Goal: Information Seeking & Learning: Learn about a topic

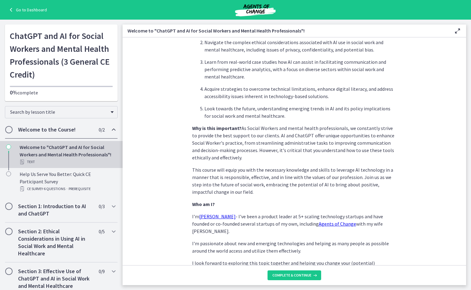
scroll to position [246, 0]
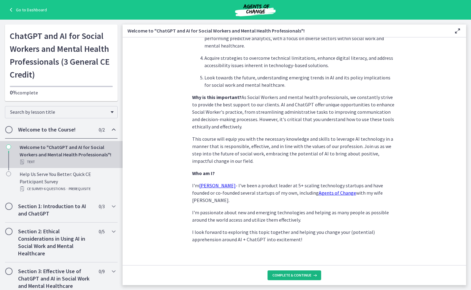
click at [276, 274] on span "Complete & continue" at bounding box center [292, 275] width 39 height 5
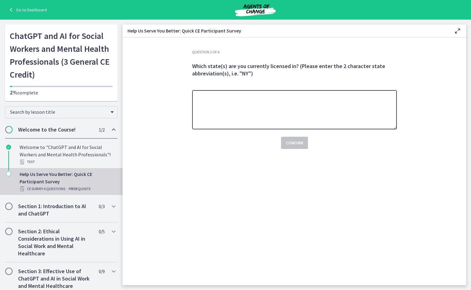
click at [242, 117] on textarea at bounding box center [294, 109] width 205 height 39
type textarea "**"
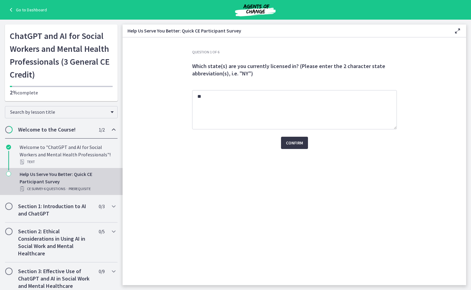
click at [284, 142] on button "Confirm" at bounding box center [294, 143] width 27 height 12
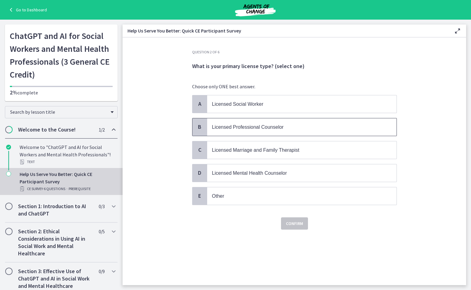
click at [270, 128] on span "Licensed Professional Counselor" at bounding box center [248, 127] width 72 height 5
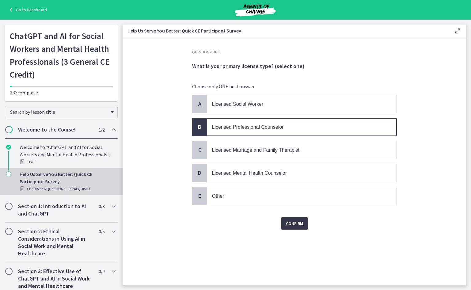
click at [301, 227] on span "Confirm" at bounding box center [294, 223] width 17 height 7
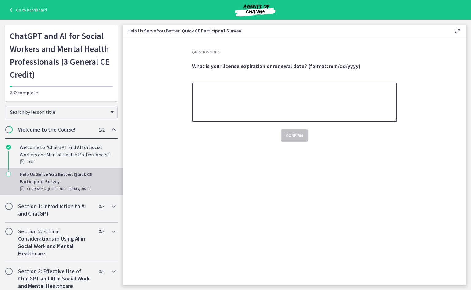
click at [262, 101] on textarea at bounding box center [294, 102] width 205 height 39
type textarea "**********"
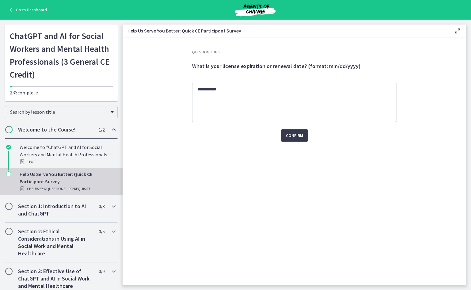
drag, startPoint x: 219, startPoint y: 129, endPoint x: 77, endPoint y: 263, distance: 195.0
click at [77, 263] on div "Go to Dashboard Go to Dashboard ChatGPT and AI for Social Workers and Mental He…" at bounding box center [235, 155] width 471 height 270
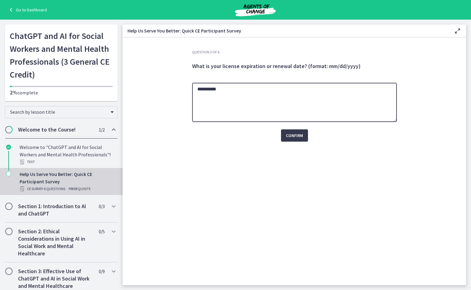
click at [299, 121] on textarea "**********" at bounding box center [294, 102] width 205 height 39
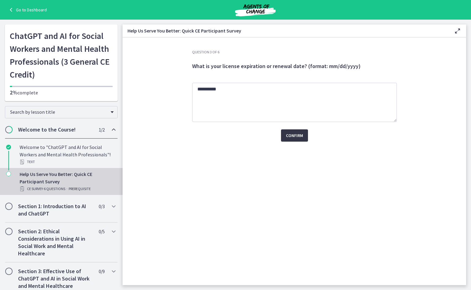
click at [296, 135] on span "Confirm" at bounding box center [294, 135] width 17 height 7
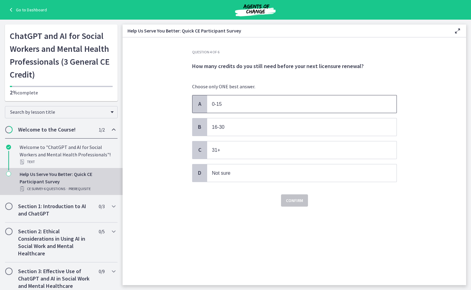
click at [264, 104] on p "0-15" at bounding box center [295, 104] width 167 height 8
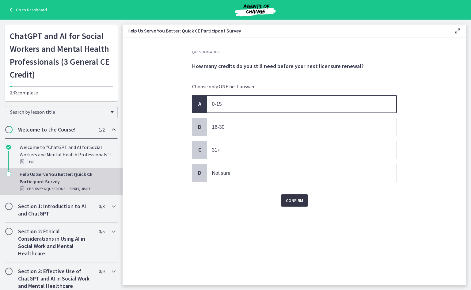
click at [293, 202] on span "Confirm" at bounding box center [294, 200] width 17 height 7
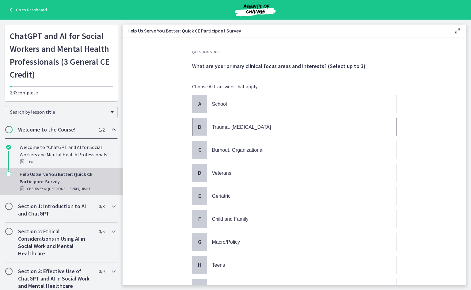
click at [255, 131] on span "Trauma, PTSD" at bounding box center [302, 126] width 190 height 17
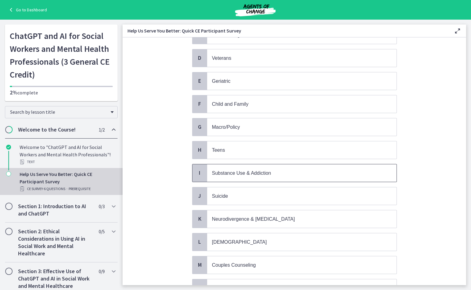
scroll to position [123, 0]
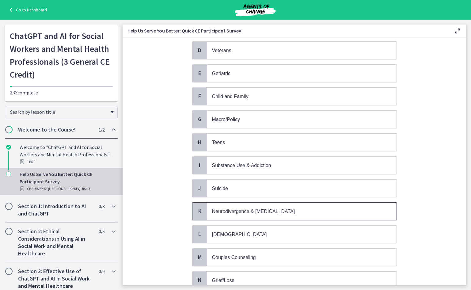
click at [282, 209] on span "Neurodivergence & Developmental Disorders" at bounding box center [253, 211] width 83 height 5
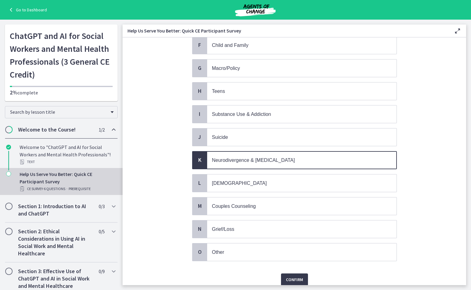
scroll to position [184, 0]
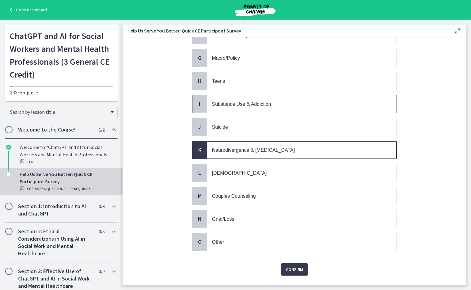
click at [254, 109] on span "Substance Use & Addiction" at bounding box center [302, 103] width 190 height 17
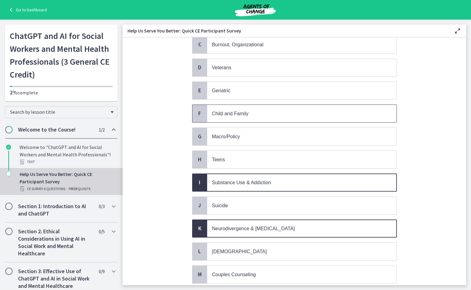
scroll to position [199, 0]
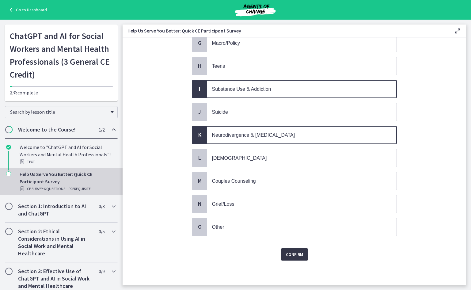
click at [288, 251] on span "Confirm" at bounding box center [294, 254] width 17 height 7
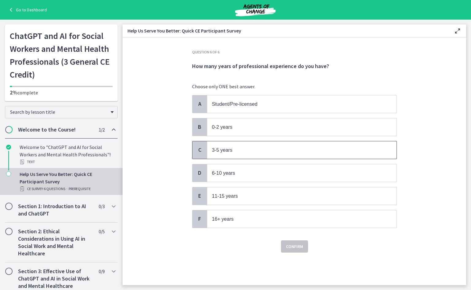
click at [240, 153] on p "3-5 years" at bounding box center [295, 150] width 167 height 8
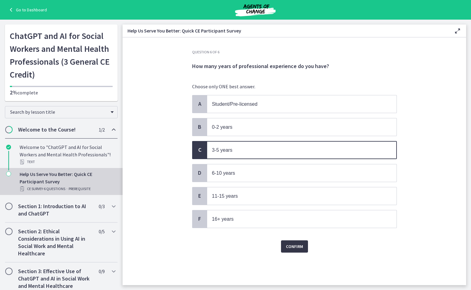
click at [301, 247] on span "Confirm" at bounding box center [294, 246] width 17 height 7
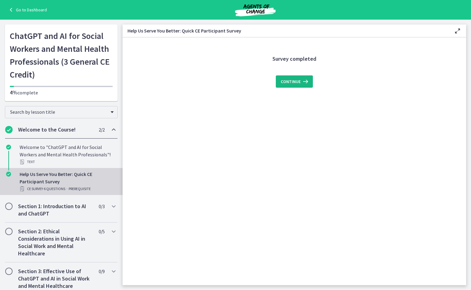
click at [289, 82] on span "Continue" at bounding box center [291, 81] width 20 height 7
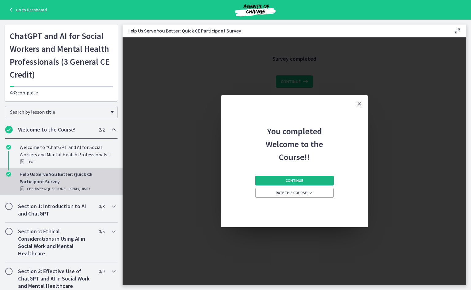
click at [309, 180] on button "Continue" at bounding box center [294, 181] width 79 height 10
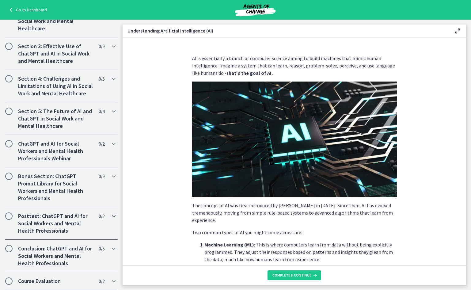
scroll to position [237, 0]
click at [77, 234] on h2 "Posttest: ChatGPT and AI for Social Workers and Mental Health Professionals" at bounding box center [55, 224] width 75 height 22
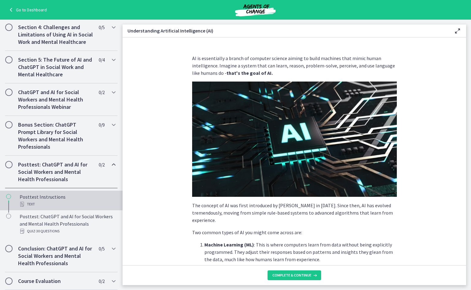
scroll to position [225, 0]
click at [88, 204] on div "Text" at bounding box center [68, 204] width 96 height 7
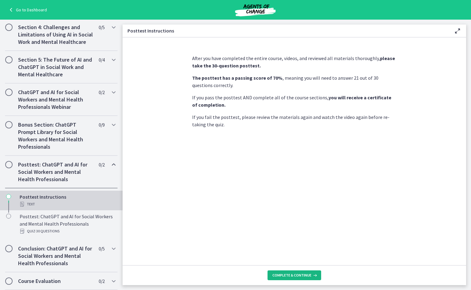
click at [313, 272] on button "Complete & continue" at bounding box center [295, 275] width 54 height 10
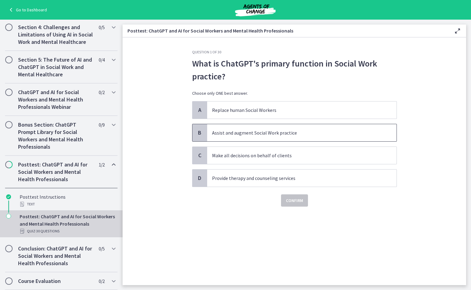
click at [259, 139] on span "Assist and augment Social Work practice" at bounding box center [302, 132] width 190 height 17
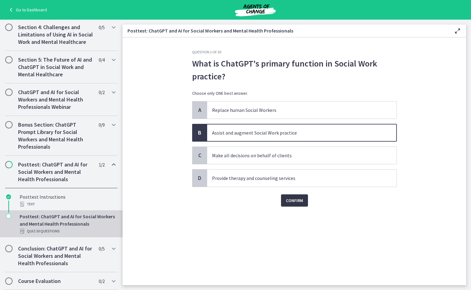
click at [302, 206] on button "Confirm" at bounding box center [294, 200] width 27 height 12
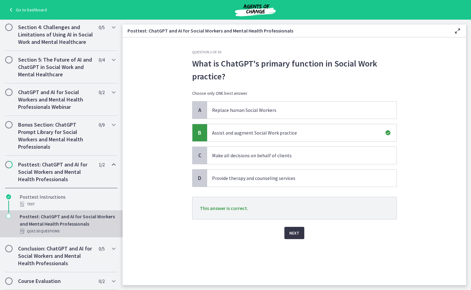
click at [301, 232] on button "Next" at bounding box center [295, 233] width 20 height 12
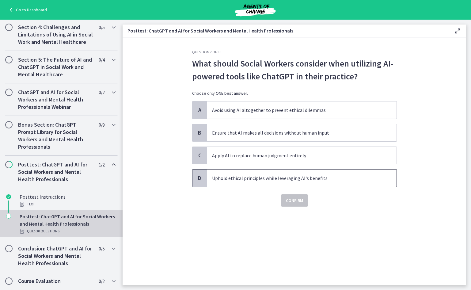
click at [339, 179] on p "Uphold ethical principles while leveraging AI's benefits" at bounding box center [295, 177] width 167 height 7
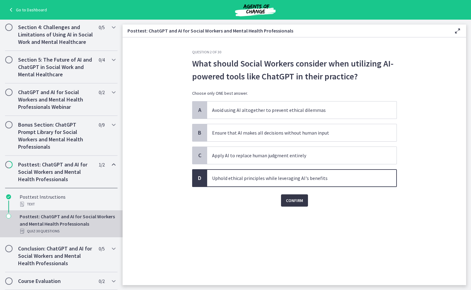
click at [295, 202] on span "Confirm" at bounding box center [294, 200] width 17 height 7
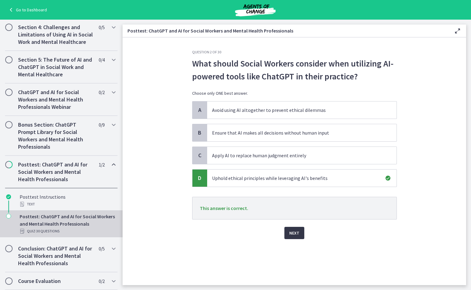
click at [297, 232] on span "Next" at bounding box center [294, 232] width 10 height 7
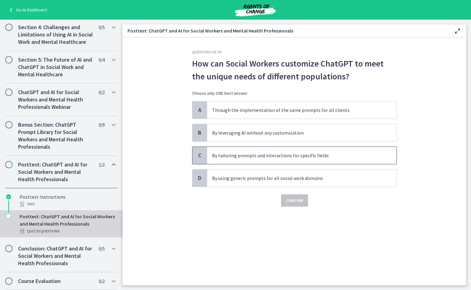
click at [276, 163] on span "By tailoring prompts and interactions for specific fields" at bounding box center [302, 155] width 190 height 17
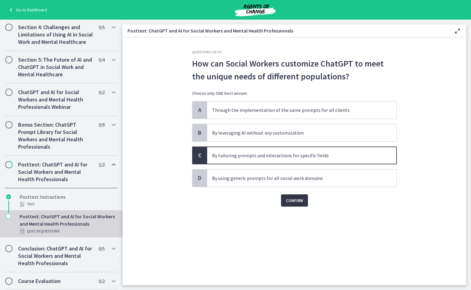
click at [293, 201] on span "Confirm" at bounding box center [294, 200] width 17 height 7
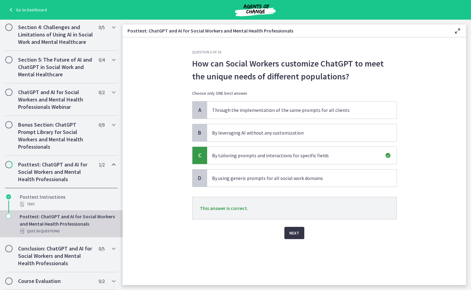
click at [294, 234] on span "Next" at bounding box center [294, 232] width 10 height 7
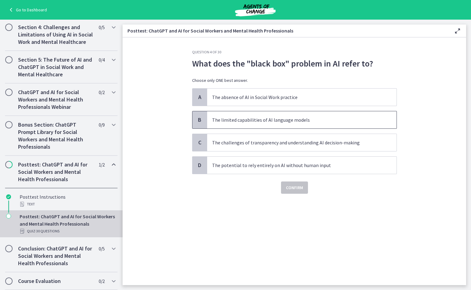
click at [279, 125] on span "The limited capabilities of AI language models" at bounding box center [302, 119] width 190 height 17
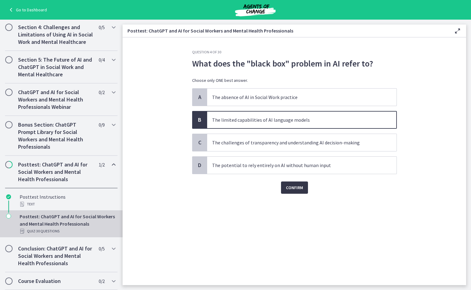
click at [288, 190] on span "Confirm" at bounding box center [294, 187] width 17 height 7
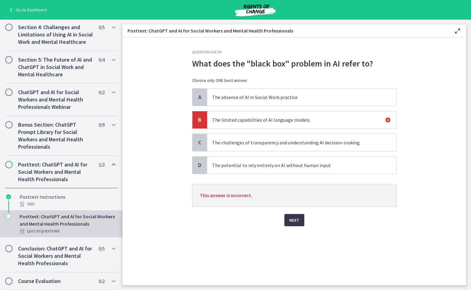
click at [282, 140] on p "The challenges of transparency and understanding AI decision-making" at bounding box center [295, 142] width 167 height 7
click at [294, 222] on span "Next" at bounding box center [294, 220] width 10 height 7
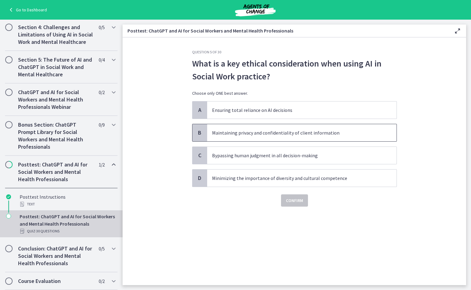
click at [288, 135] on p "Maintaining privacy and confidentiality of client information" at bounding box center [295, 132] width 167 height 7
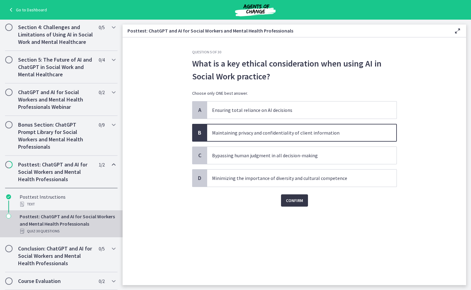
click at [296, 198] on span "Confirm" at bounding box center [294, 200] width 17 height 7
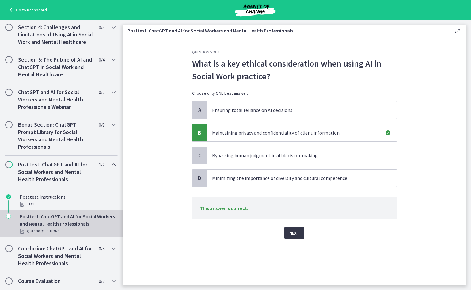
click at [293, 236] on span "Next" at bounding box center [294, 232] width 10 height 7
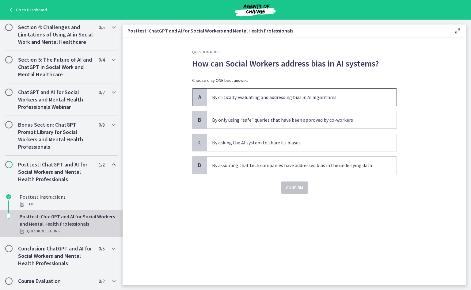
click at [350, 97] on p "By critically evaluating and addressing bias in AI algorithms" at bounding box center [295, 97] width 167 height 7
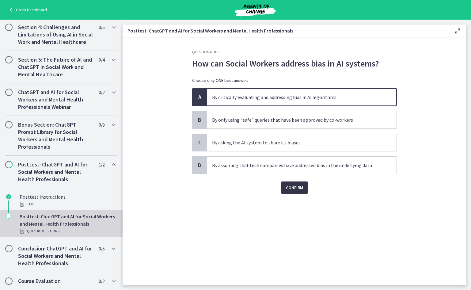
click at [287, 186] on span "Confirm" at bounding box center [294, 187] width 17 height 7
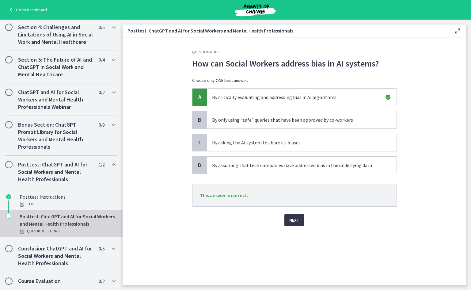
click at [297, 216] on button "Next" at bounding box center [295, 220] width 20 height 12
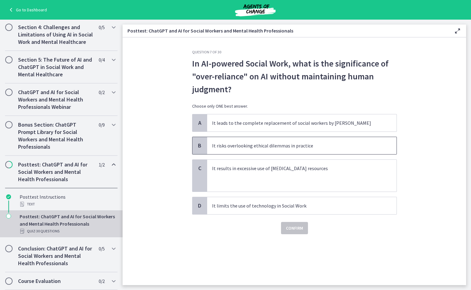
click at [333, 146] on p "It risks overlooking ethical dilemmas in practice" at bounding box center [295, 145] width 167 height 7
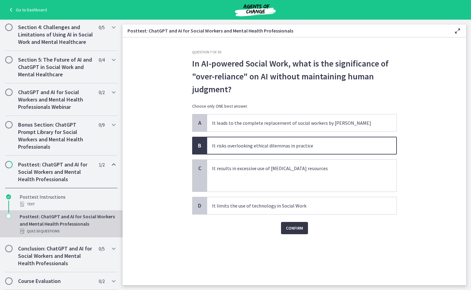
click at [302, 229] on span "Confirm" at bounding box center [294, 227] width 17 height 7
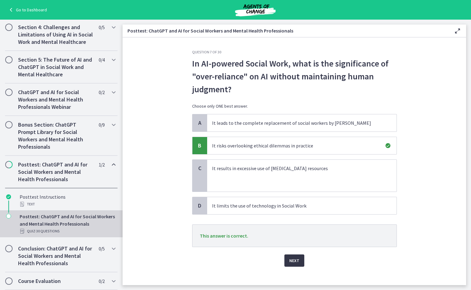
click at [296, 263] on span "Next" at bounding box center [294, 260] width 10 height 7
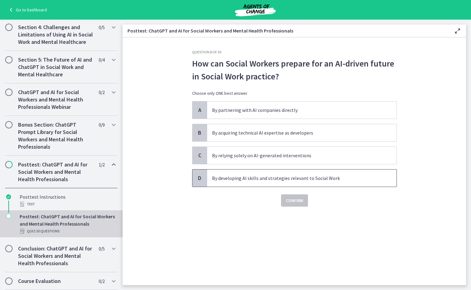
click at [268, 175] on p "By developing AI skills and strategies relevant to Social Work" at bounding box center [295, 177] width 167 height 7
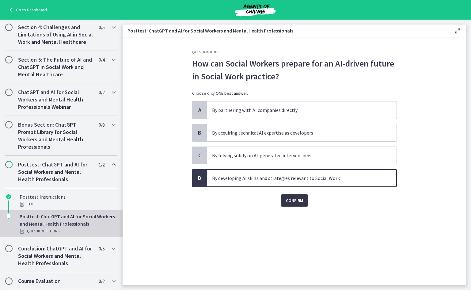
click at [292, 197] on span "Confirm" at bounding box center [294, 200] width 17 height 7
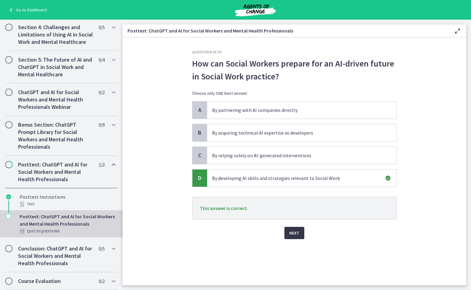
click at [299, 233] on span "Next" at bounding box center [294, 232] width 10 height 7
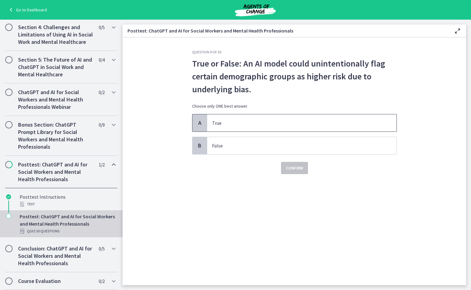
click at [236, 124] on p "True" at bounding box center [295, 122] width 167 height 7
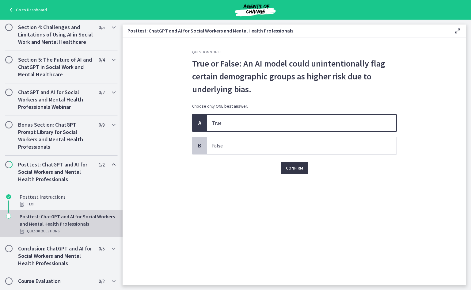
click at [291, 168] on span "Confirm" at bounding box center [294, 167] width 17 height 7
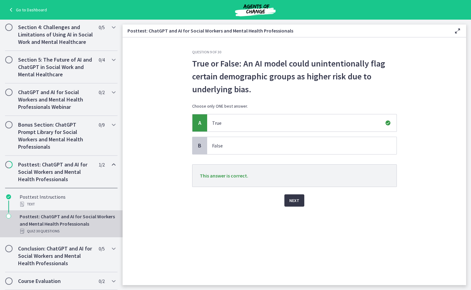
click at [296, 197] on span "Next" at bounding box center [294, 200] width 10 height 7
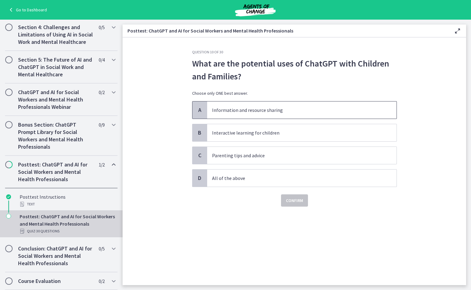
click at [289, 104] on span "Information and resource sharing" at bounding box center [302, 110] width 190 height 17
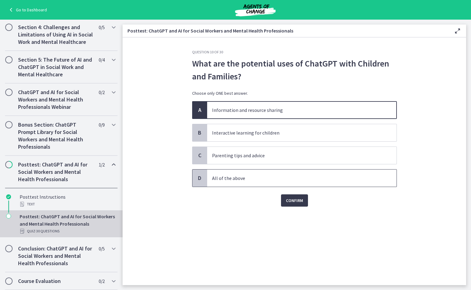
click at [295, 175] on p "All of the above" at bounding box center [295, 177] width 167 height 7
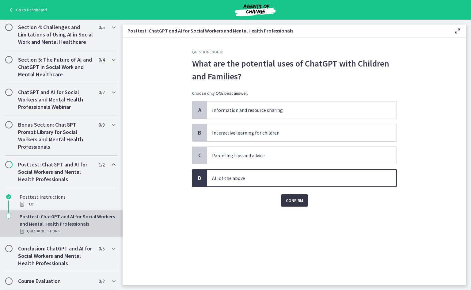
click at [292, 202] on span "Confirm" at bounding box center [294, 200] width 17 height 7
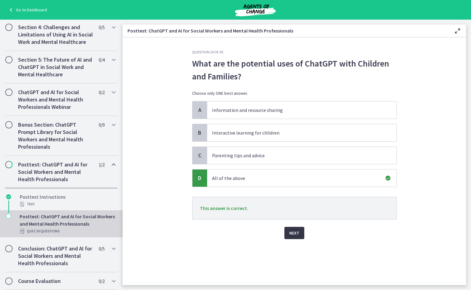
click at [294, 230] on span "Next" at bounding box center [294, 232] width 10 height 7
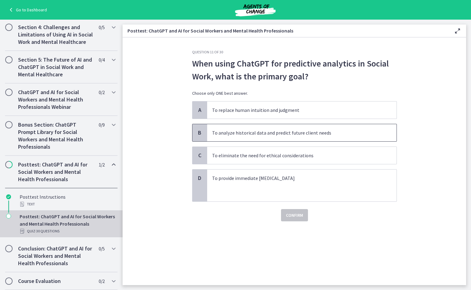
click at [270, 137] on span "To analyze historical data and predict future client needs" at bounding box center [302, 132] width 190 height 17
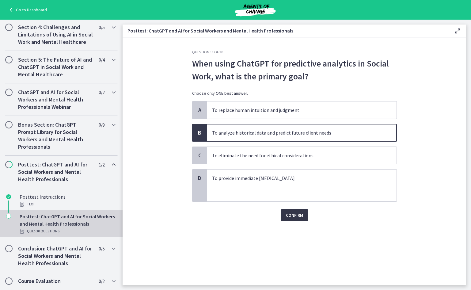
click at [282, 214] on button "Confirm" at bounding box center [294, 215] width 27 height 12
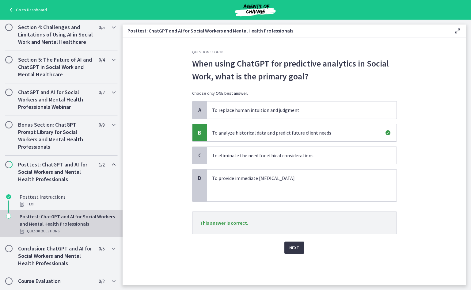
click at [293, 245] on span "Next" at bounding box center [294, 247] width 10 height 7
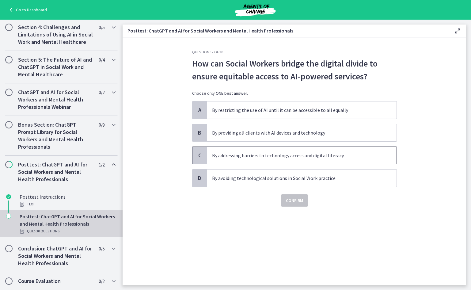
click at [320, 160] on span "By addressing barriers to technology access and digital literacy" at bounding box center [302, 155] width 190 height 17
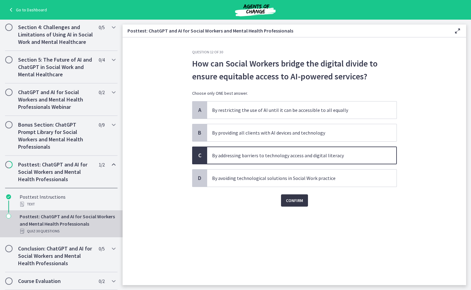
click at [297, 202] on span "Confirm" at bounding box center [294, 200] width 17 height 7
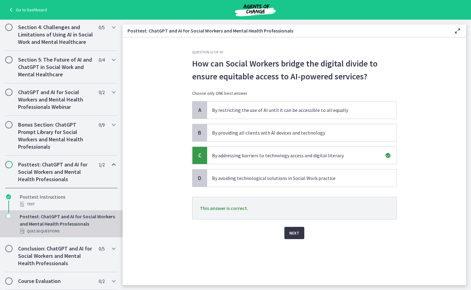
click at [297, 234] on span "Next" at bounding box center [294, 232] width 10 height 7
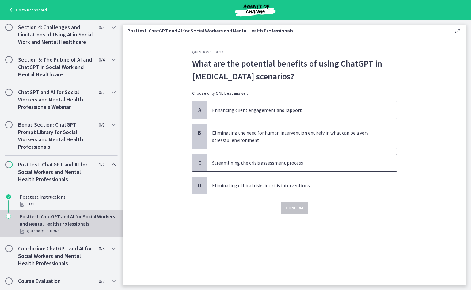
click at [310, 160] on p "Streamlining the crisis assessment process" at bounding box center [295, 162] width 167 height 7
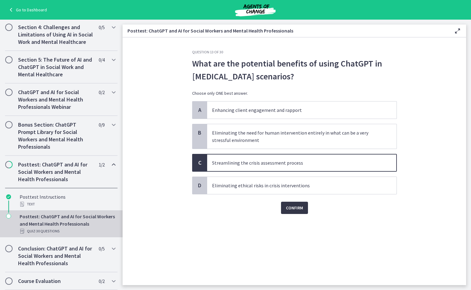
click at [297, 205] on span "Confirm" at bounding box center [294, 207] width 17 height 7
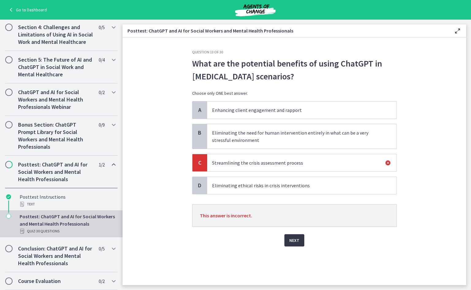
click at [299, 240] on span "Next" at bounding box center [294, 240] width 10 height 7
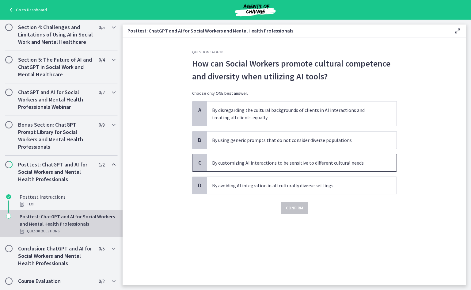
click at [347, 168] on span "By customizing AI interactions to be sensitive to different cultural needs" at bounding box center [302, 162] width 190 height 17
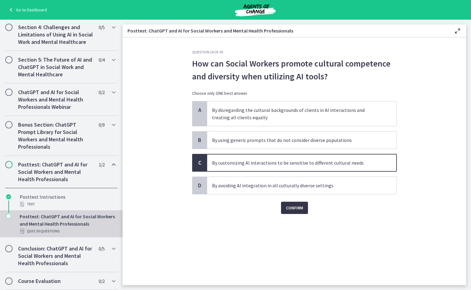
click at [296, 206] on span "Confirm" at bounding box center [294, 207] width 17 height 7
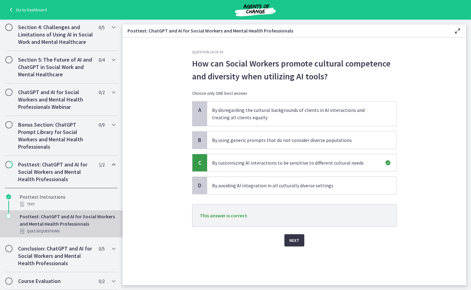
click at [296, 242] on span "Next" at bounding box center [294, 240] width 10 height 7
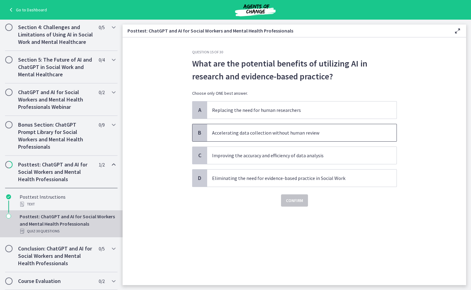
click at [228, 138] on span "Accelerating data collection without human review" at bounding box center [302, 132] width 190 height 17
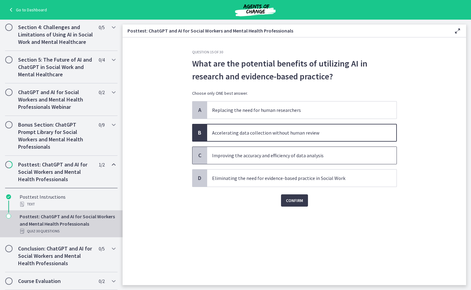
click at [275, 163] on span "Improving the accuracy and efficiency of data analysis" at bounding box center [302, 155] width 190 height 17
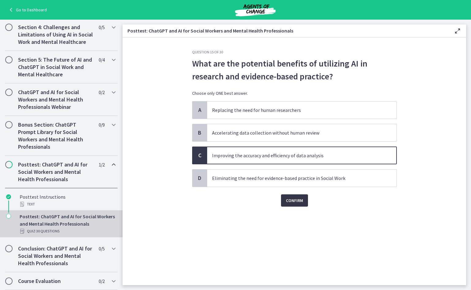
click at [287, 203] on span "Confirm" at bounding box center [294, 200] width 17 height 7
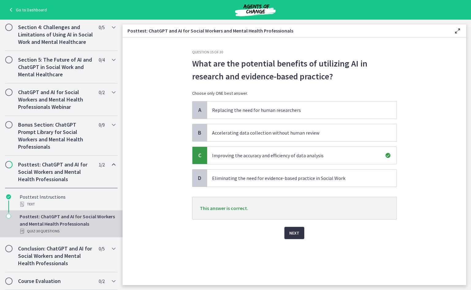
click at [289, 234] on span "Next" at bounding box center [294, 232] width 10 height 7
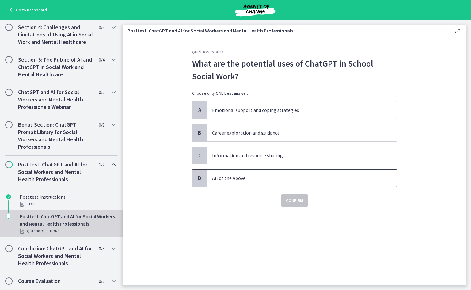
click at [278, 174] on span "All of the Above" at bounding box center [302, 178] width 190 height 17
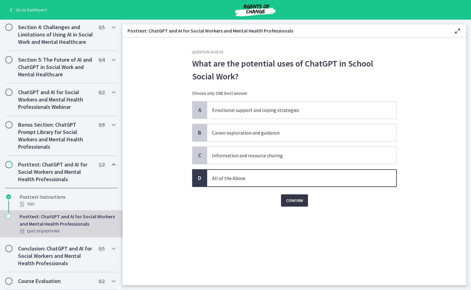
click at [287, 203] on span "Confirm" at bounding box center [294, 200] width 17 height 7
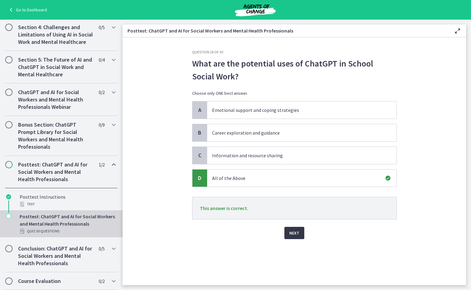
click at [296, 234] on span "Next" at bounding box center [294, 232] width 10 height 7
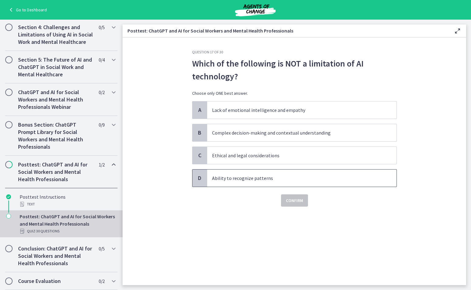
click at [243, 180] on p "Ability to recognize patterns" at bounding box center [295, 177] width 167 height 7
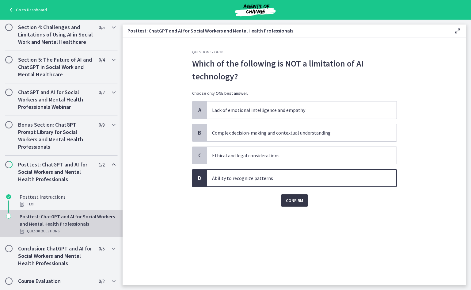
click at [287, 199] on span "Confirm" at bounding box center [294, 200] width 17 height 7
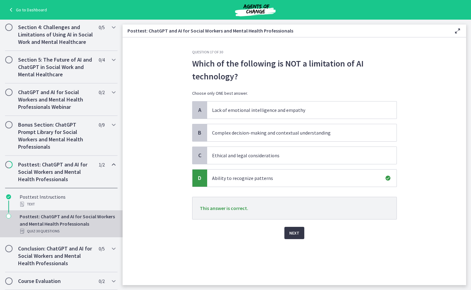
click at [295, 232] on span "Next" at bounding box center [294, 232] width 10 height 7
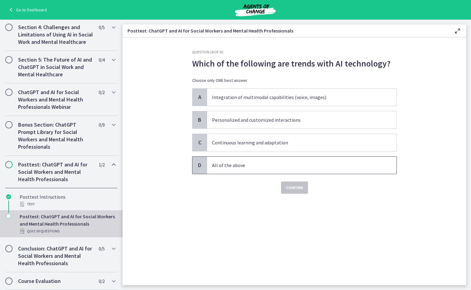
click at [276, 170] on span "All of the above" at bounding box center [302, 165] width 190 height 17
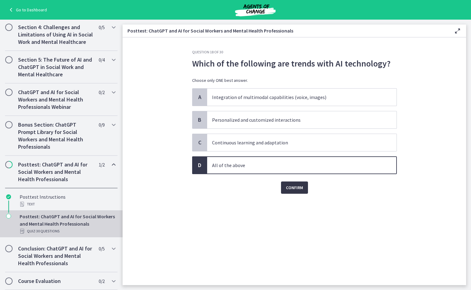
click at [294, 189] on span "Confirm" at bounding box center [294, 187] width 17 height 7
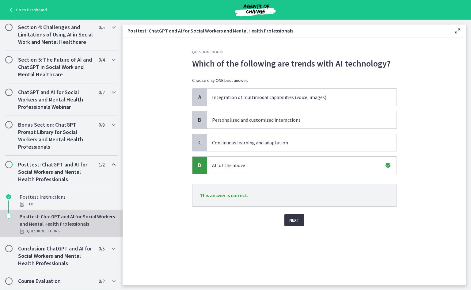
click at [292, 225] on button "Next" at bounding box center [295, 220] width 20 height 12
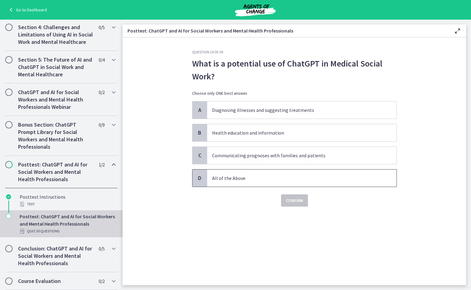
click at [267, 174] on p "All of the Above" at bounding box center [295, 177] width 167 height 7
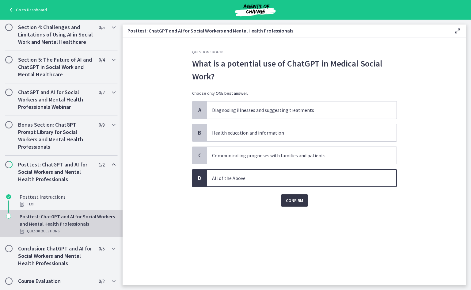
click at [295, 206] on button "Confirm" at bounding box center [294, 200] width 27 height 12
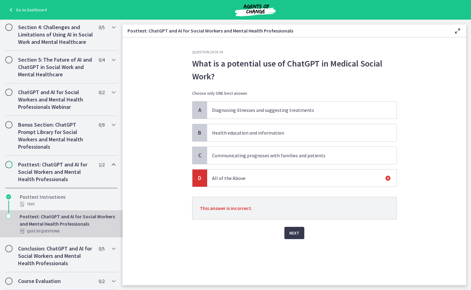
click at [271, 134] on p "Health education and information" at bounding box center [295, 132] width 167 height 7
click at [289, 236] on button "Next" at bounding box center [295, 233] width 20 height 12
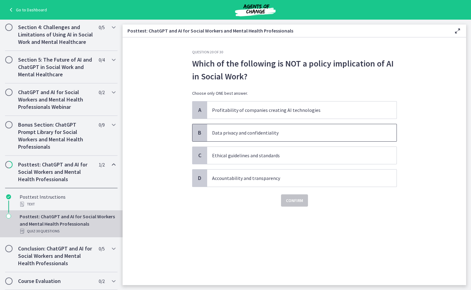
click at [232, 138] on span "Data privacy and confidentiality" at bounding box center [302, 132] width 190 height 17
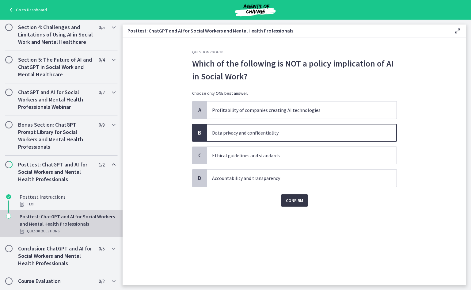
click at [288, 201] on span "Confirm" at bounding box center [294, 200] width 17 height 7
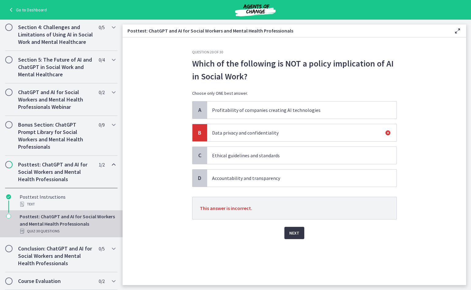
click at [290, 236] on span "Next" at bounding box center [294, 232] width 10 height 7
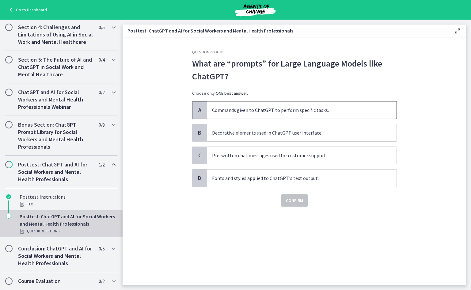
click at [215, 112] on p "Commands given to ChatGPT to perform specific tasks." at bounding box center [295, 109] width 167 height 7
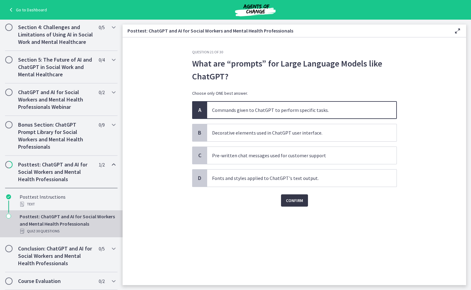
click at [298, 199] on span "Confirm" at bounding box center [294, 200] width 17 height 7
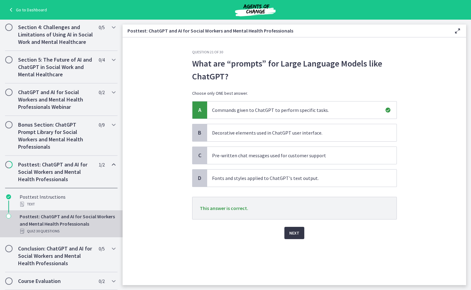
click at [291, 230] on span "Next" at bounding box center [294, 232] width 10 height 7
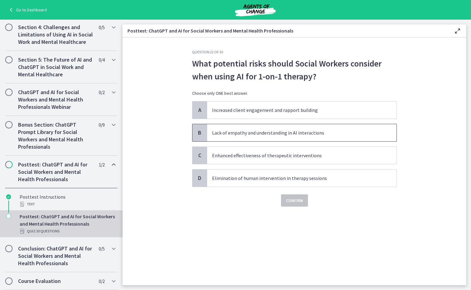
click at [268, 134] on p "Lack of empathy and understanding in AI interactions" at bounding box center [295, 132] width 167 height 7
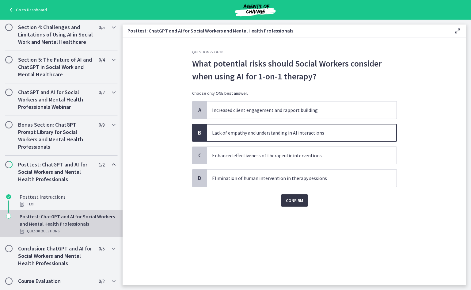
click at [302, 202] on span "Confirm" at bounding box center [294, 200] width 17 height 7
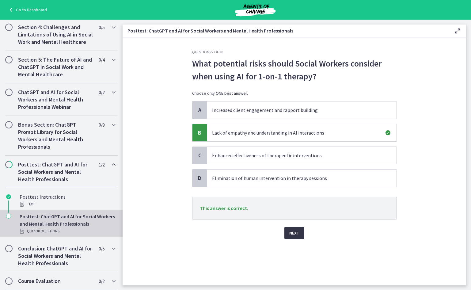
click at [293, 233] on span "Next" at bounding box center [294, 232] width 10 height 7
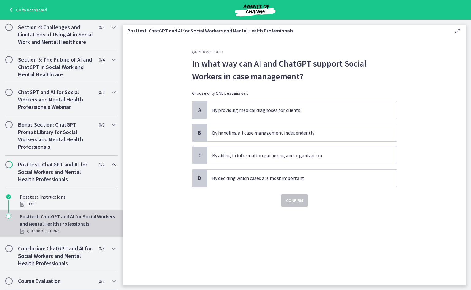
click at [246, 160] on span "By aiding in information gathering and organization" at bounding box center [302, 155] width 190 height 17
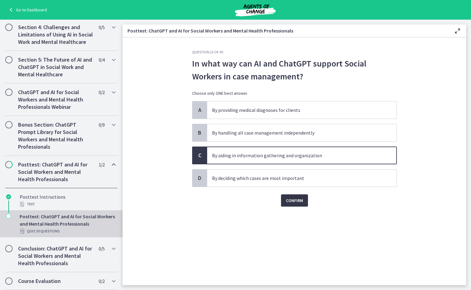
click at [297, 200] on span "Confirm" at bounding box center [294, 200] width 17 height 7
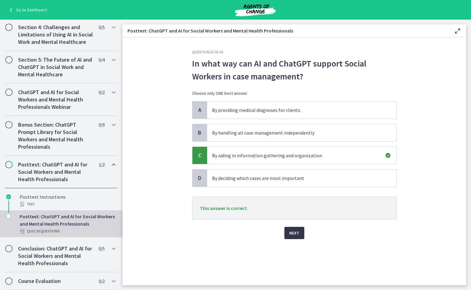
click at [299, 234] on span "Next" at bounding box center [294, 232] width 10 height 7
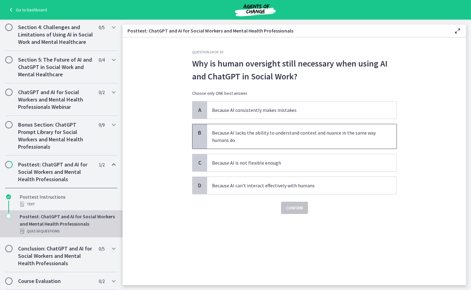
click at [230, 133] on p "Because AI lacks the ability to understand context and nuance in the same way h…" at bounding box center [295, 136] width 167 height 15
click at [293, 208] on span "Confirm" at bounding box center [294, 207] width 17 height 7
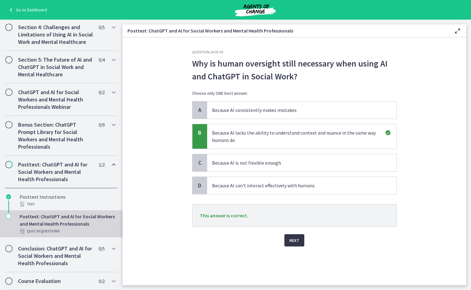
click at [294, 238] on span "Next" at bounding box center [294, 240] width 10 height 7
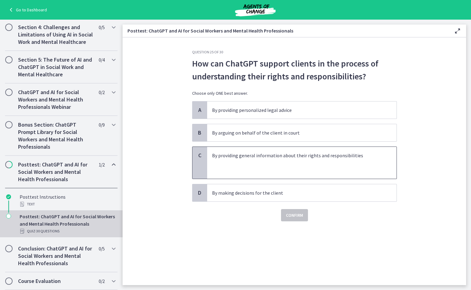
click at [272, 171] on p at bounding box center [295, 170] width 167 height 7
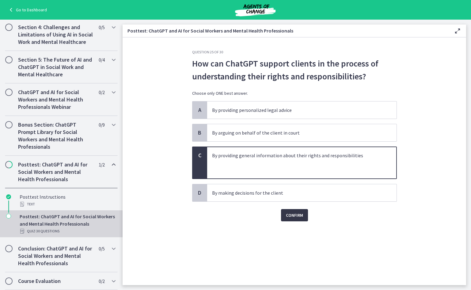
click at [293, 216] on span "Confirm" at bounding box center [294, 215] width 17 height 7
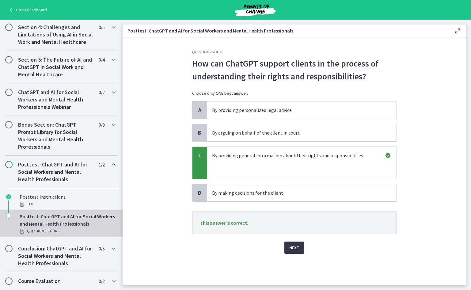
click at [295, 242] on button "Next" at bounding box center [295, 248] width 20 height 12
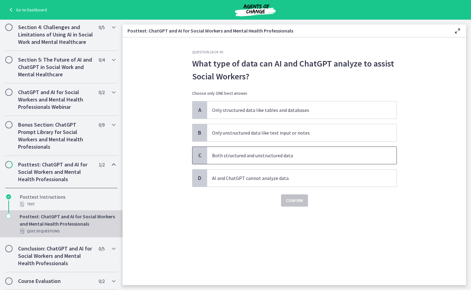
click at [227, 160] on span "Both structured and unstructured data" at bounding box center [302, 155] width 190 height 17
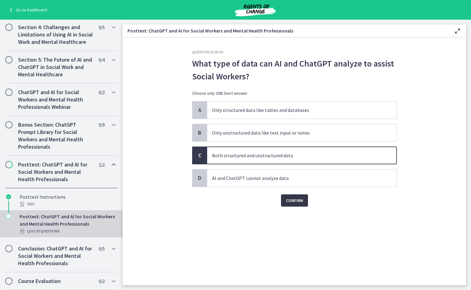
click at [302, 197] on span "Confirm" at bounding box center [294, 200] width 17 height 7
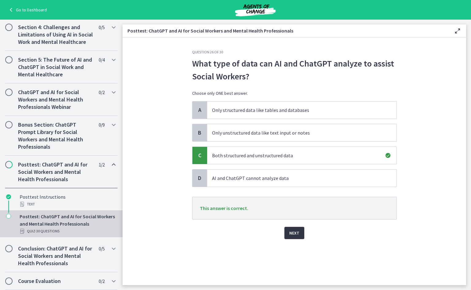
click at [293, 230] on span "Next" at bounding box center [294, 232] width 10 height 7
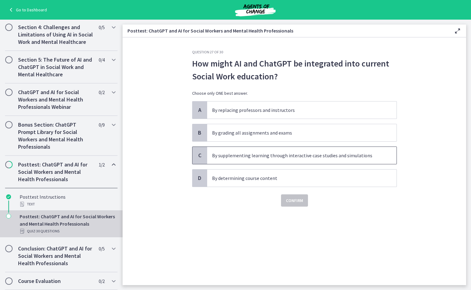
click at [253, 160] on span "By supplementing learning through interactive case studies and simulations" at bounding box center [302, 155] width 190 height 17
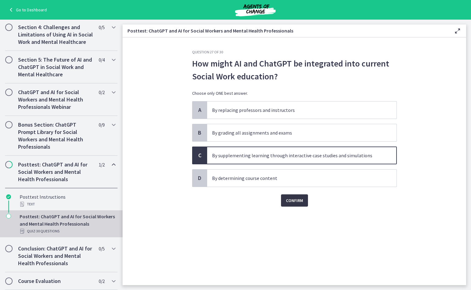
click at [304, 202] on button "Confirm" at bounding box center [294, 200] width 27 height 12
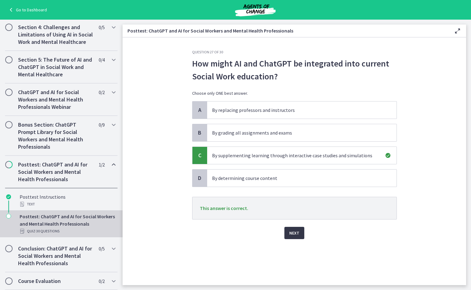
click at [295, 237] on button "Next" at bounding box center [295, 233] width 20 height 12
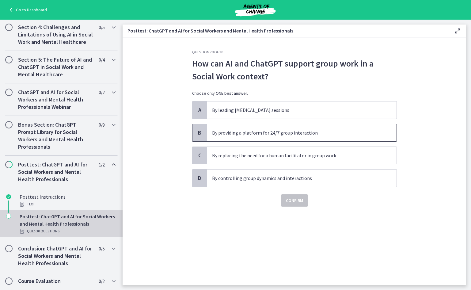
click at [257, 139] on span "By providing a platform for 24/7 group interaction" at bounding box center [302, 132] width 190 height 17
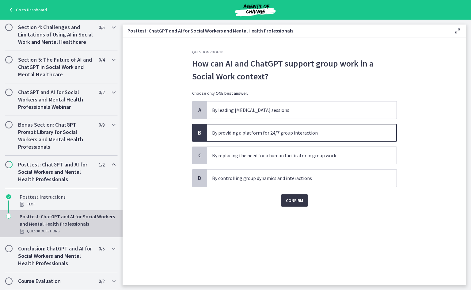
click at [286, 203] on span "Confirm" at bounding box center [294, 200] width 17 height 7
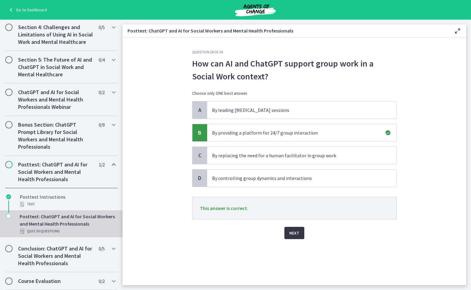
click at [295, 236] on span "Next" at bounding box center [294, 232] width 10 height 7
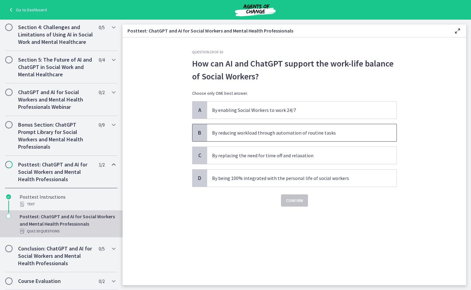
click at [285, 140] on span "By reducing workload through automation of routine tasks" at bounding box center [302, 132] width 190 height 17
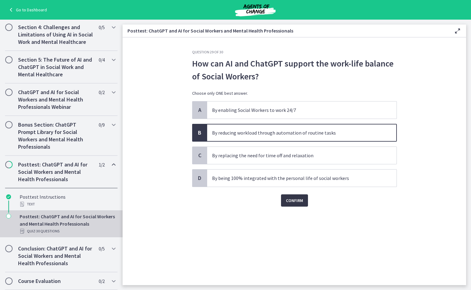
click at [295, 204] on button "Confirm" at bounding box center [294, 200] width 27 height 12
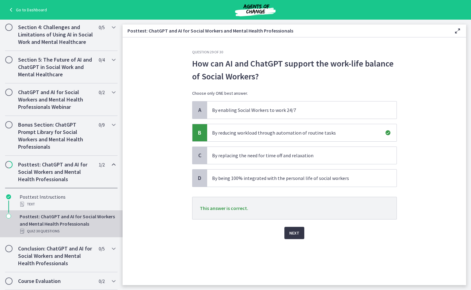
click at [298, 236] on span "Next" at bounding box center [294, 232] width 10 height 7
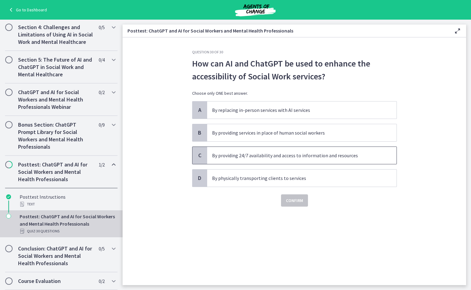
click at [279, 159] on span "By providing 24/7 availability and access to information and resources" at bounding box center [302, 155] width 190 height 17
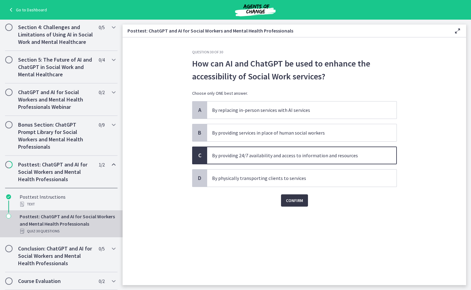
click at [291, 202] on span "Confirm" at bounding box center [294, 200] width 17 height 7
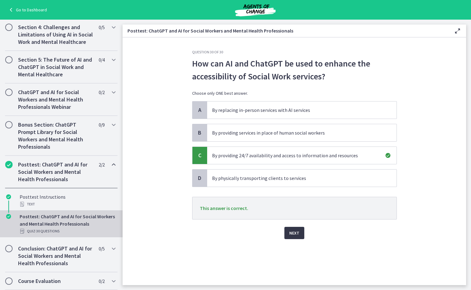
click at [293, 236] on span "Next" at bounding box center [294, 232] width 10 height 7
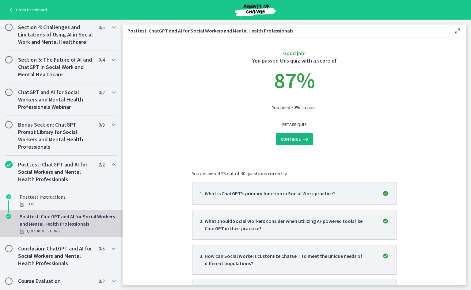
click at [297, 143] on button "Continue" at bounding box center [294, 139] width 37 height 12
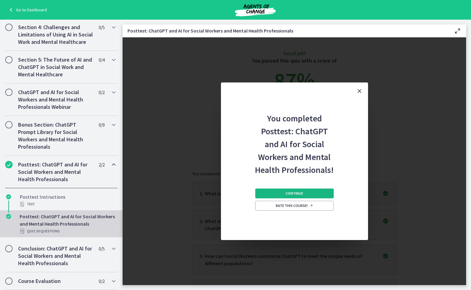
click at [316, 194] on button "Continue" at bounding box center [294, 194] width 79 height 10
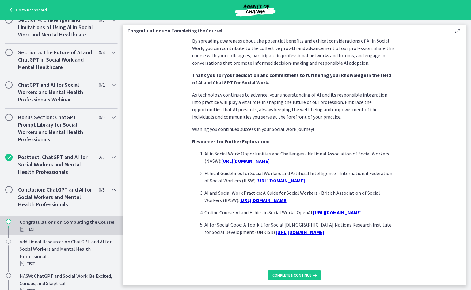
scroll to position [487, 0]
click at [292, 274] on span "Complete & continue" at bounding box center [292, 275] width 39 height 5
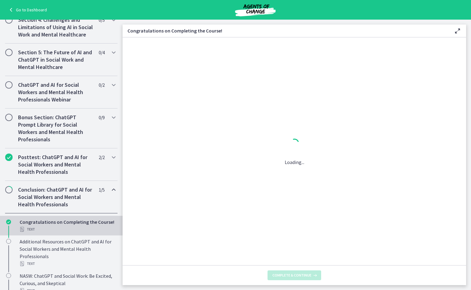
scroll to position [0, 0]
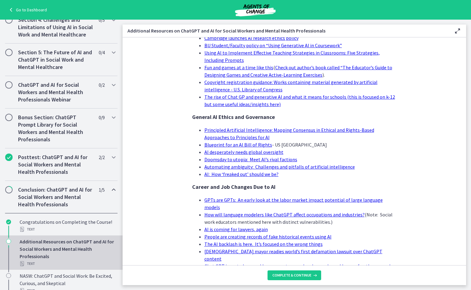
scroll to position [556, 0]
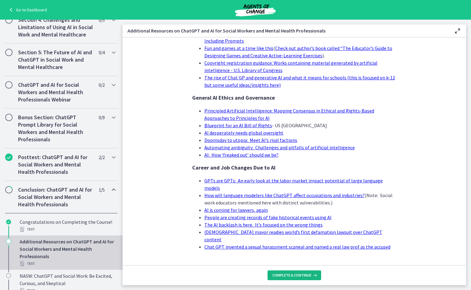
drag, startPoint x: 310, startPoint y: 282, endPoint x: 310, endPoint y: 276, distance: 6.7
click at [310, 282] on footer "Complete & continue" at bounding box center [295, 275] width 344 height 20
click at [309, 275] on span "Complete & continue" at bounding box center [292, 275] width 39 height 5
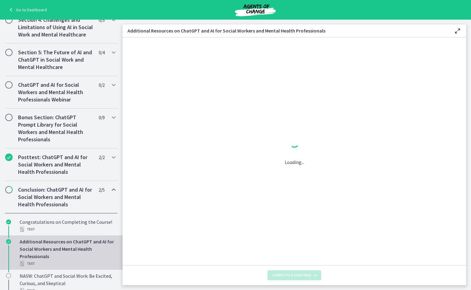
scroll to position [0, 0]
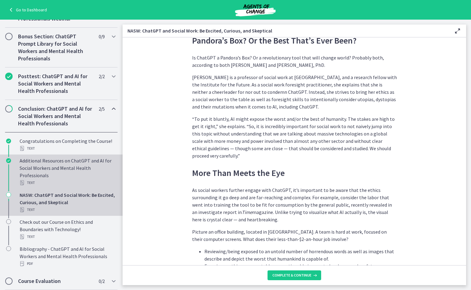
scroll to position [313, 0]
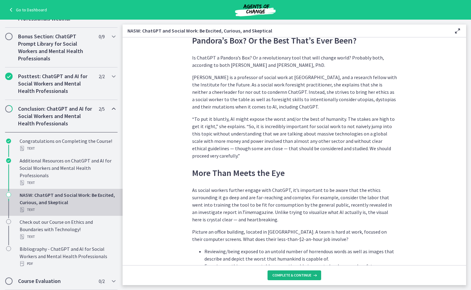
click at [315, 275] on icon at bounding box center [315, 275] width 6 height 5
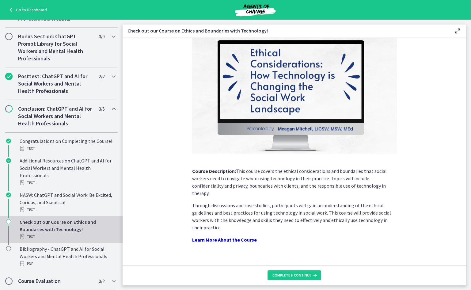
scroll to position [36, 0]
click at [286, 278] on button "Complete & continue" at bounding box center [295, 275] width 54 height 10
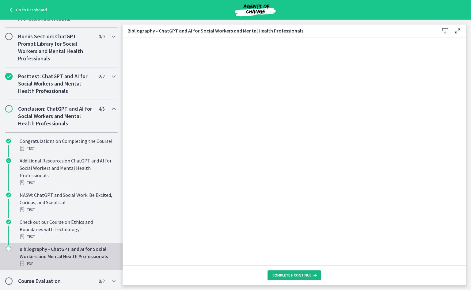
click at [296, 275] on span "Complete & continue" at bounding box center [292, 275] width 39 height 5
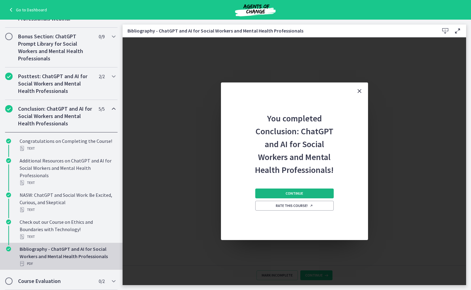
click at [319, 196] on button "Continue" at bounding box center [294, 194] width 79 height 10
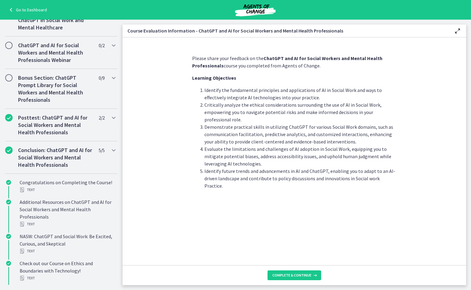
scroll to position [232, 0]
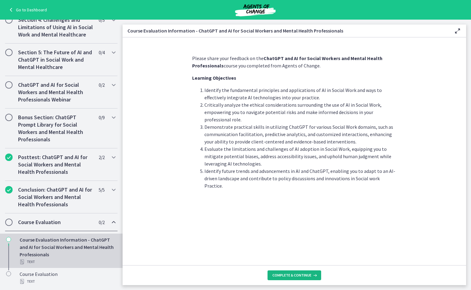
click at [289, 274] on span "Complete & continue" at bounding box center [292, 275] width 39 height 5
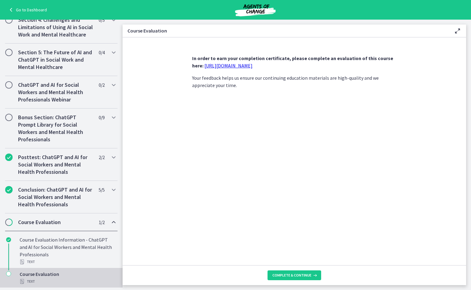
click at [251, 67] on link "[URL][DOMAIN_NAME]" at bounding box center [229, 66] width 48 height 6
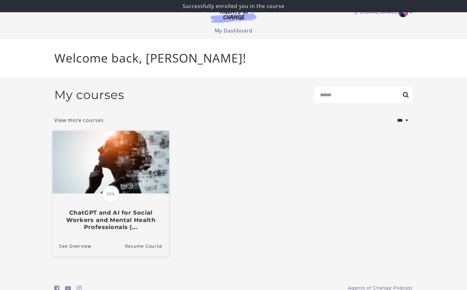
click at [133, 215] on h3 "ChatGPT and AI for Social Workers and Mental Health Professionals (..." at bounding box center [110, 219] width 103 height 21
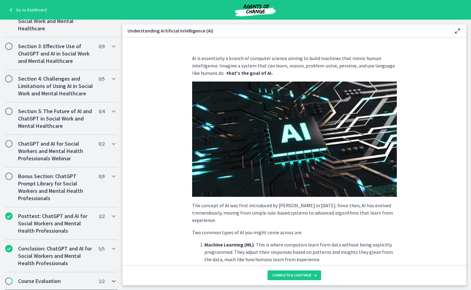
click at [70, 280] on h2 "Course Evaluation" at bounding box center [55, 281] width 75 height 7
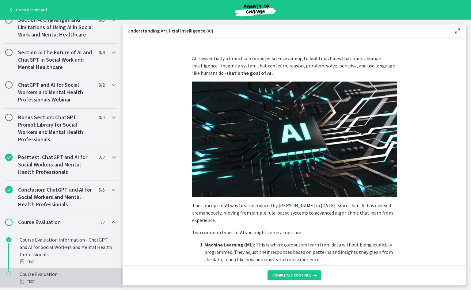
scroll to position [232, 0]
click at [60, 276] on div "Course Evaluation Text" at bounding box center [68, 277] width 96 height 15
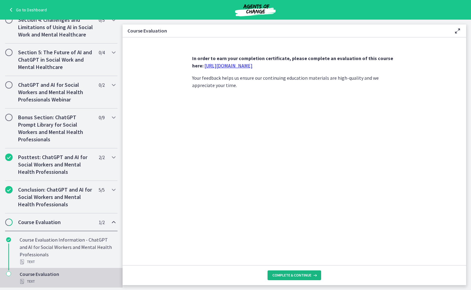
click at [285, 276] on span "Complete & continue" at bounding box center [292, 275] width 39 height 5
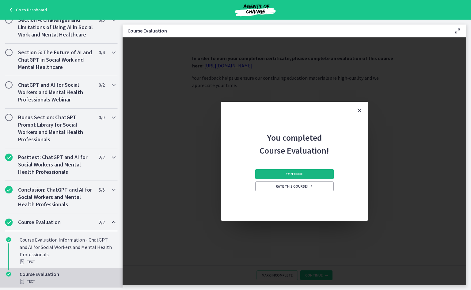
click at [299, 174] on span "Continue" at bounding box center [294, 174] width 17 height 5
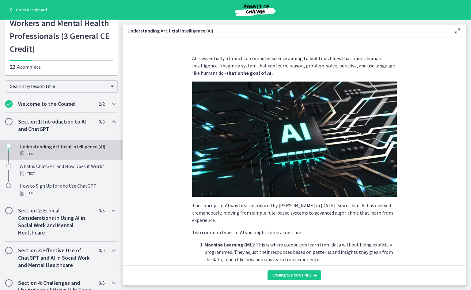
scroll to position [23, 0]
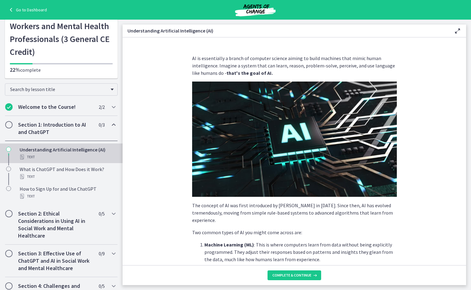
click at [9, 126] on span "Chapters" at bounding box center [9, 125] width 6 height 6
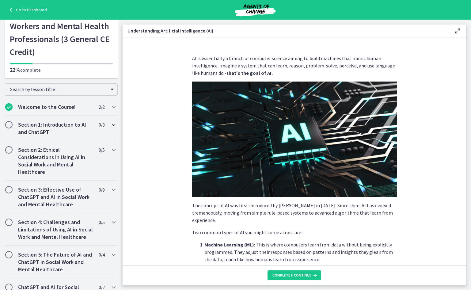
click at [10, 123] on span "Chapters" at bounding box center [9, 125] width 6 height 6
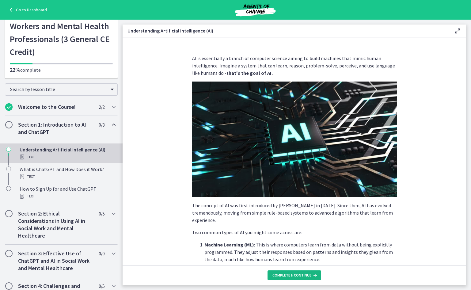
click at [294, 277] on span "Complete & continue" at bounding box center [292, 275] width 39 height 5
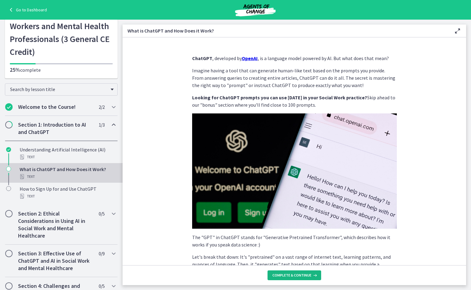
click at [294, 275] on span "Complete & continue" at bounding box center [292, 275] width 39 height 5
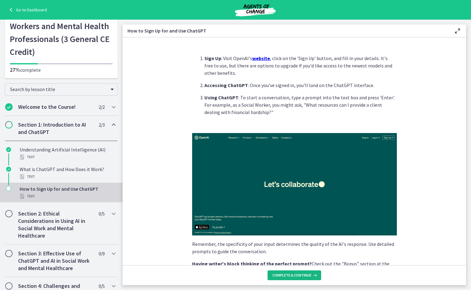
click at [294, 275] on span "Complete & continue" at bounding box center [292, 275] width 39 height 5
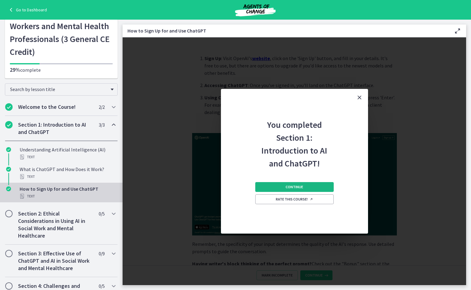
click at [270, 189] on button "Continue" at bounding box center [294, 187] width 79 height 10
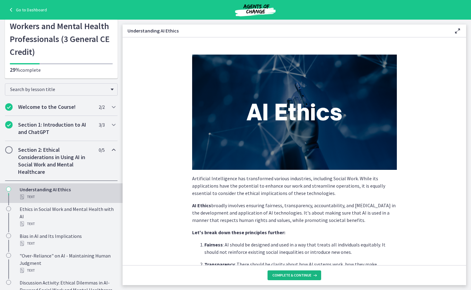
click at [295, 275] on span "Complete & continue" at bounding box center [292, 275] width 39 height 5
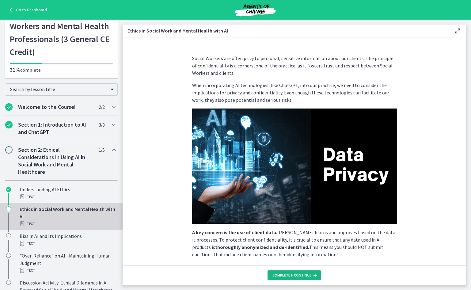
click at [295, 275] on span "Complete & continue" at bounding box center [292, 275] width 39 height 5
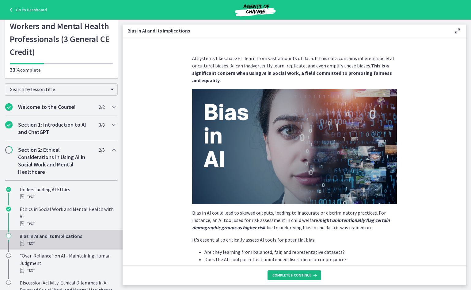
click at [295, 275] on span "Complete & continue" at bounding box center [292, 275] width 39 height 5
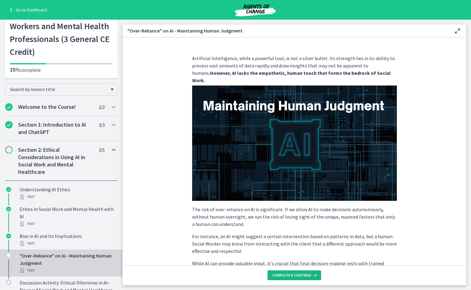
click at [295, 275] on span "Complete & continue" at bounding box center [292, 275] width 39 height 5
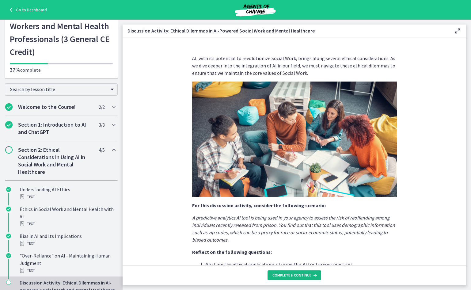
click at [295, 275] on span "Complete & continue" at bounding box center [292, 275] width 39 height 5
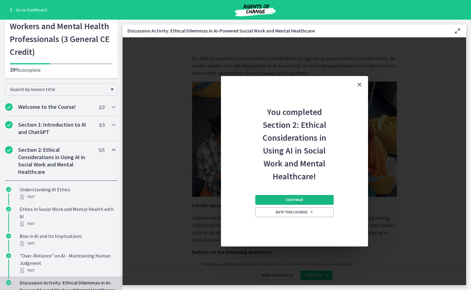
click at [291, 200] on span "Continue" at bounding box center [294, 199] width 17 height 5
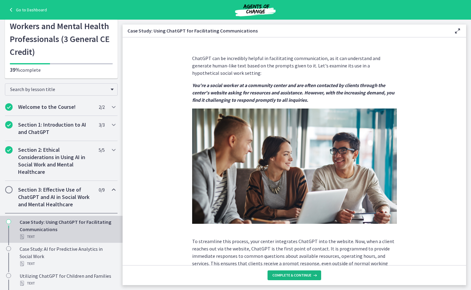
click at [284, 278] on button "Complete & continue" at bounding box center [295, 275] width 54 height 10
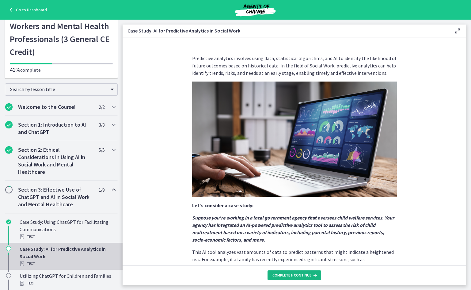
click at [284, 277] on span "Complete & continue" at bounding box center [292, 275] width 39 height 5
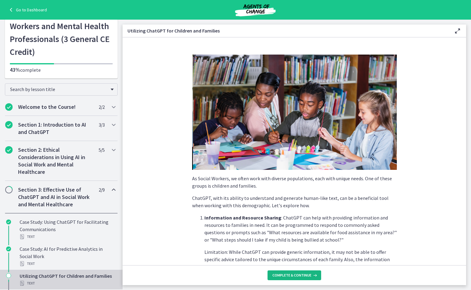
click at [284, 274] on span "Complete & continue" at bounding box center [292, 275] width 39 height 5
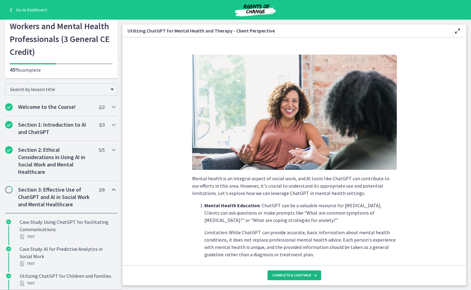
click at [284, 274] on span "Complete & continue" at bounding box center [292, 275] width 39 height 5
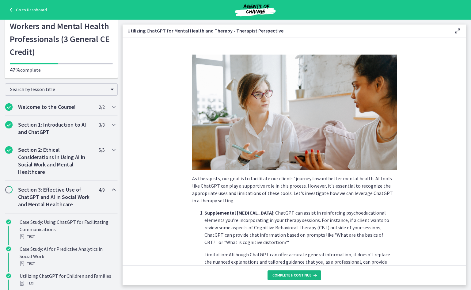
click at [284, 274] on span "Complete & continue" at bounding box center [292, 275] width 39 height 5
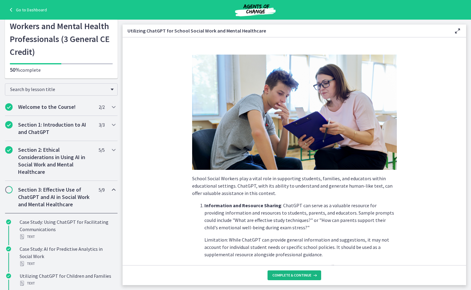
click at [284, 274] on span "Complete & continue" at bounding box center [292, 275] width 39 height 5
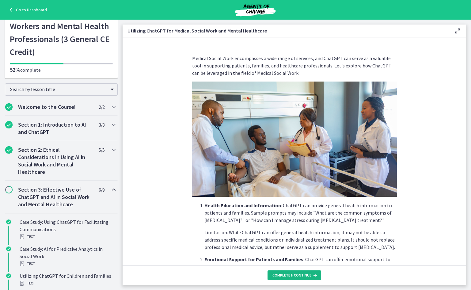
click at [284, 274] on span "Complete & continue" at bounding box center [292, 275] width 39 height 5
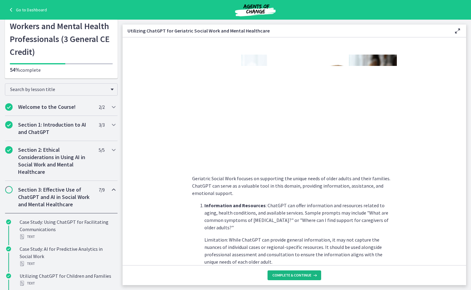
click at [284, 274] on span "Complete & continue" at bounding box center [292, 275] width 39 height 5
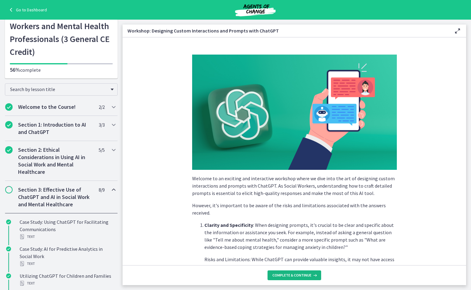
click at [284, 274] on span "Complete & continue" at bounding box center [292, 275] width 39 height 5
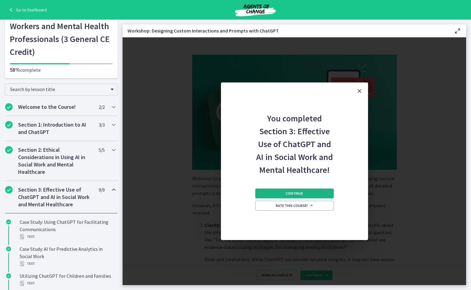
click at [272, 194] on button "Continue" at bounding box center [294, 194] width 79 height 10
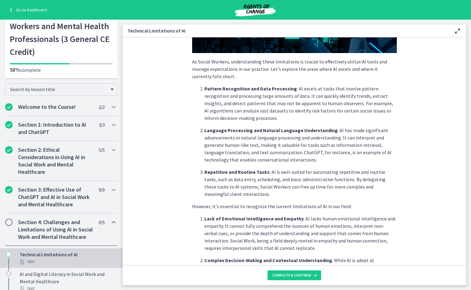
scroll to position [123, 0]
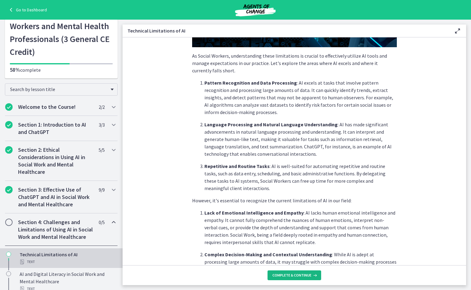
click at [269, 273] on button "Complete & continue" at bounding box center [295, 275] width 54 height 10
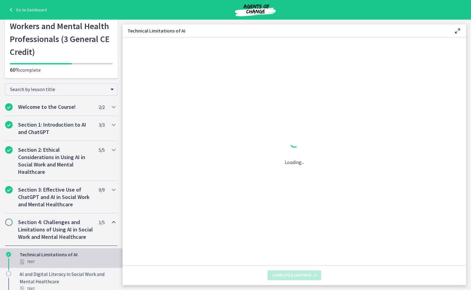
scroll to position [0, 0]
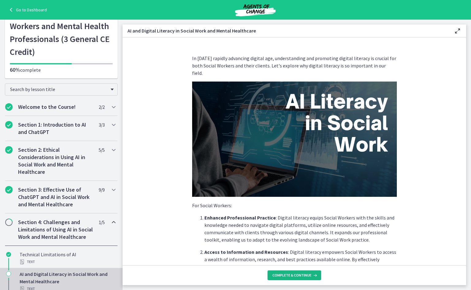
click at [274, 274] on span "Complete & continue" at bounding box center [292, 275] width 39 height 5
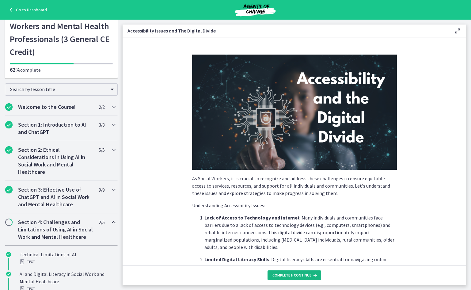
click at [274, 274] on span "Complete & continue" at bounding box center [292, 275] width 39 height 5
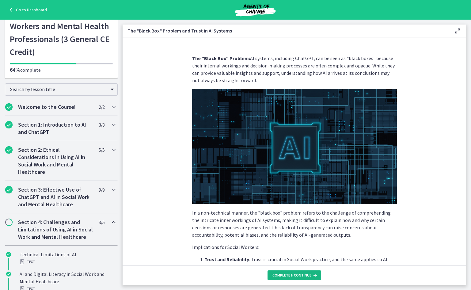
click at [274, 274] on span "Complete & continue" at bounding box center [292, 275] width 39 height 5
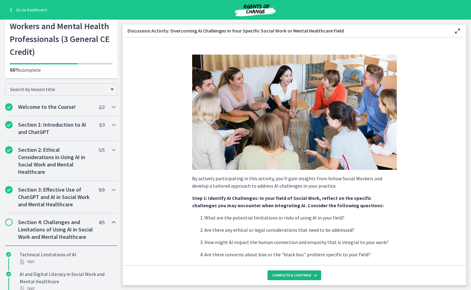
click at [273, 276] on span "Complete & continue" at bounding box center [292, 275] width 39 height 5
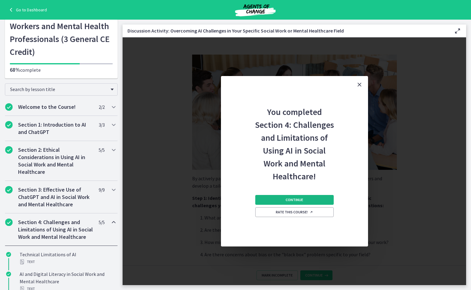
click at [285, 202] on button "Continue" at bounding box center [294, 200] width 79 height 10
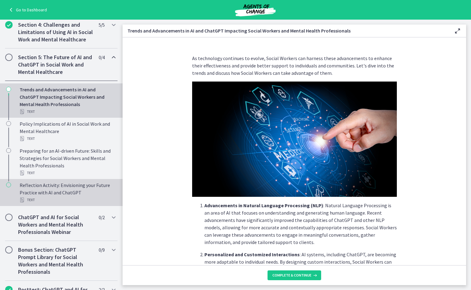
scroll to position [301, 0]
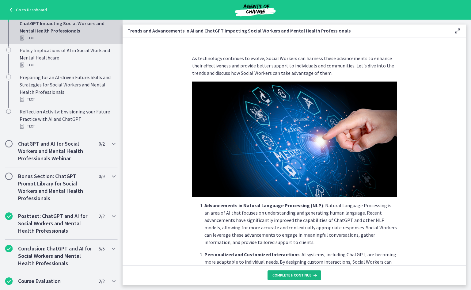
click at [300, 273] on span "Complete & continue" at bounding box center [292, 275] width 39 height 5
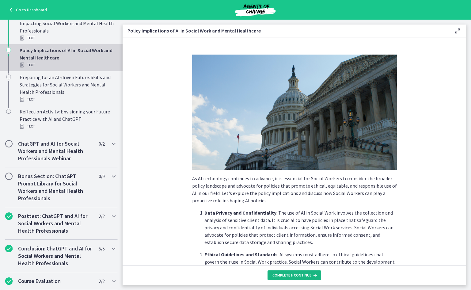
click at [301, 275] on span "Complete & continue" at bounding box center [292, 275] width 39 height 5
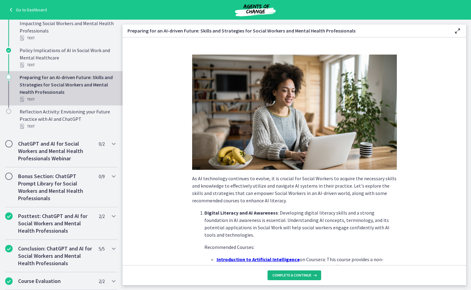
click at [301, 275] on span "Complete & continue" at bounding box center [292, 275] width 39 height 5
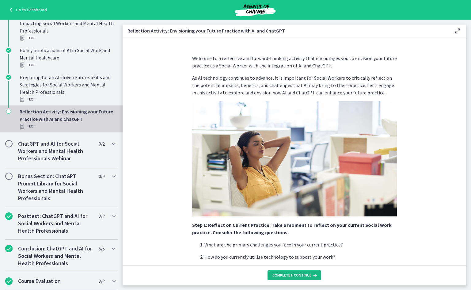
click at [301, 275] on span "Complete & continue" at bounding box center [292, 275] width 39 height 5
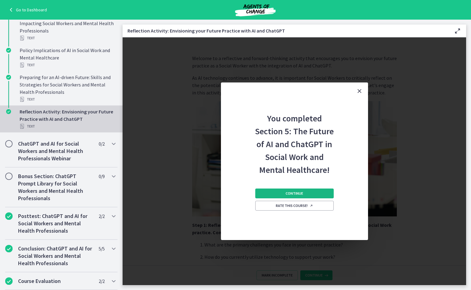
click at [285, 194] on button "Continue" at bounding box center [294, 194] width 79 height 10
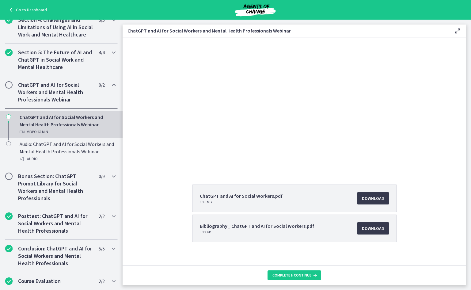
scroll to position [54, 0]
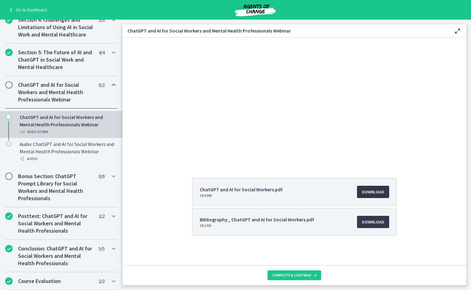
click at [367, 195] on span "Download Opens in a new window" at bounding box center [373, 191] width 22 height 7
click at [317, 279] on button "Complete & continue" at bounding box center [295, 275] width 54 height 10
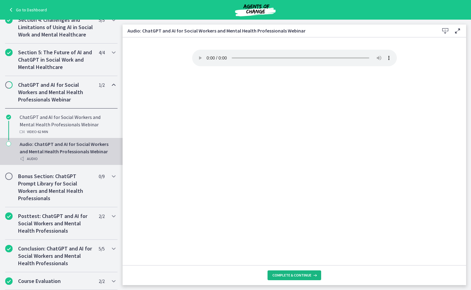
click at [316, 279] on button "Complete & continue" at bounding box center [295, 275] width 54 height 10
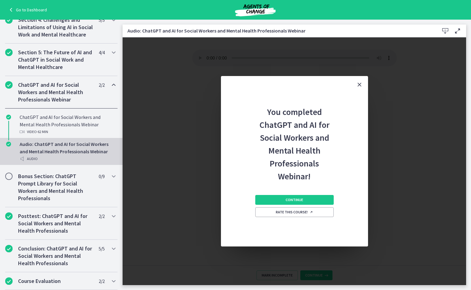
click at [277, 194] on div "Continue Rate this course!" at bounding box center [294, 215] width 79 height 64
click at [276, 200] on button "Continue" at bounding box center [294, 200] width 79 height 10
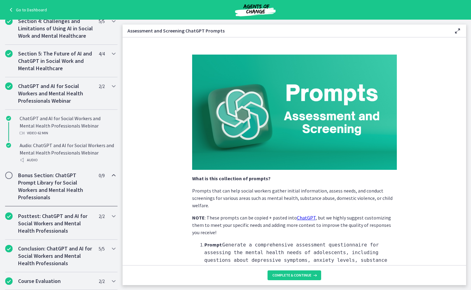
scroll to position [286, 0]
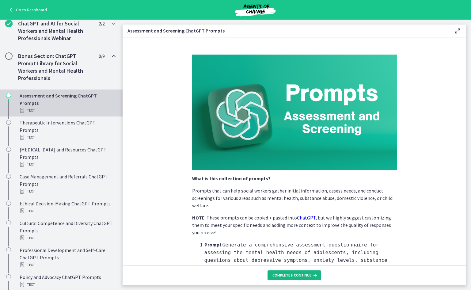
click at [297, 275] on span "Complete & continue" at bounding box center [292, 275] width 39 height 5
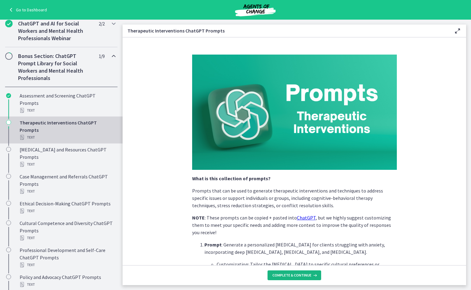
click at [297, 275] on span "Complete & continue" at bounding box center [292, 275] width 39 height 5
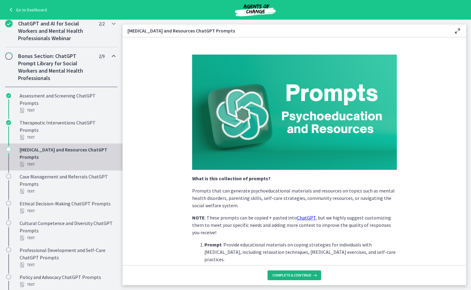
click at [297, 275] on span "Complete & continue" at bounding box center [292, 275] width 39 height 5
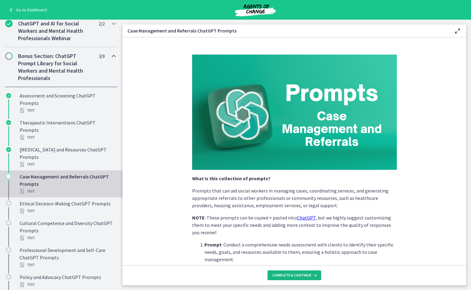
click at [297, 275] on span "Complete & continue" at bounding box center [292, 275] width 39 height 5
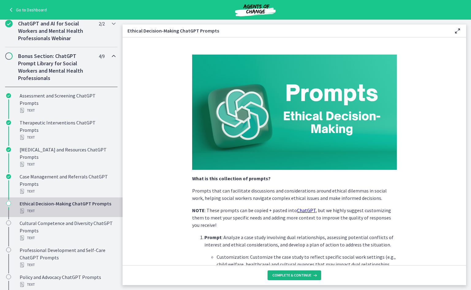
click at [305, 276] on span "Complete & continue" at bounding box center [292, 275] width 39 height 5
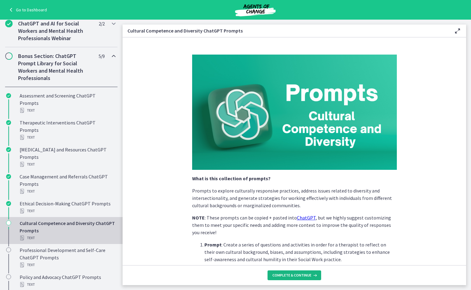
click at [316, 276] on icon at bounding box center [315, 275] width 6 height 5
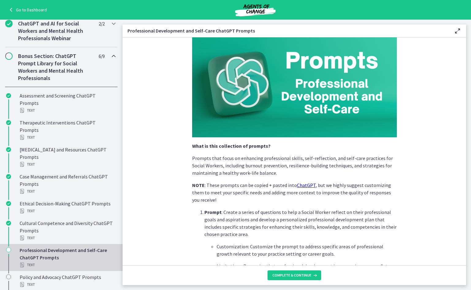
scroll to position [184, 0]
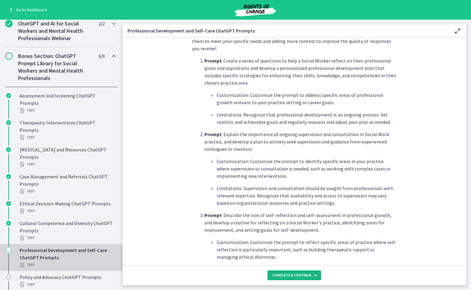
click at [304, 277] on span "Complete & continue" at bounding box center [292, 275] width 39 height 5
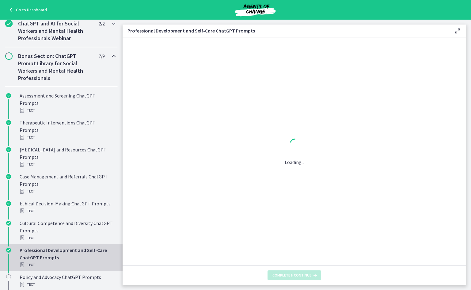
scroll to position [0, 0]
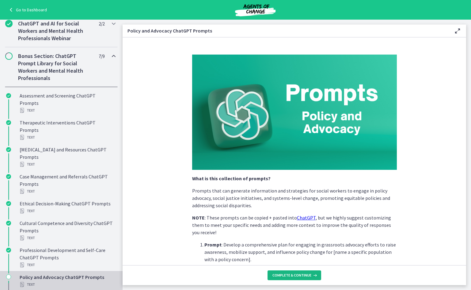
click at [301, 275] on span "Complete & continue" at bounding box center [292, 275] width 39 height 5
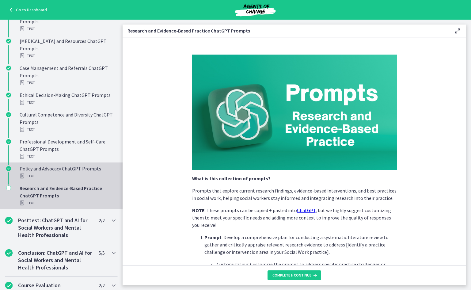
scroll to position [399, 0]
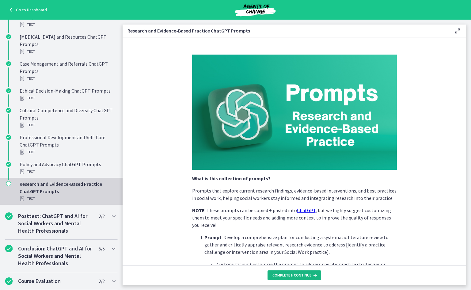
click at [296, 277] on span "Complete & continue" at bounding box center [292, 275] width 39 height 5
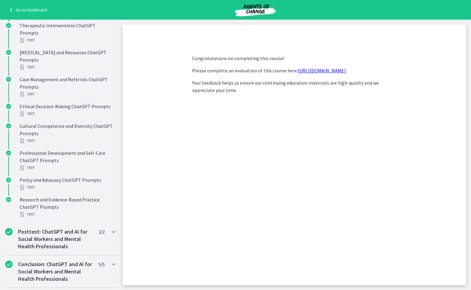
scroll to position [432, 0]
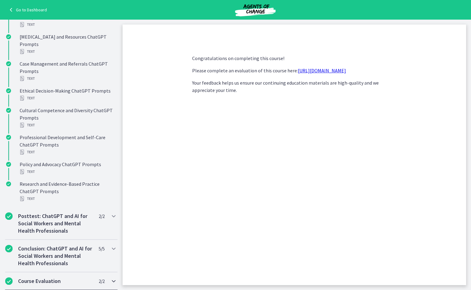
click at [61, 283] on h2 "Course Evaluation" at bounding box center [55, 281] width 75 height 7
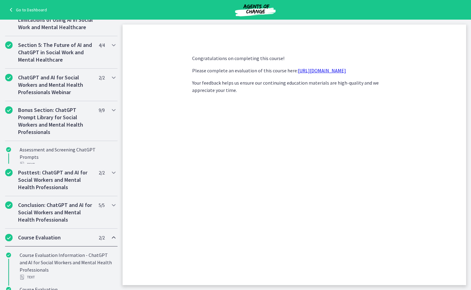
scroll to position [265, 0]
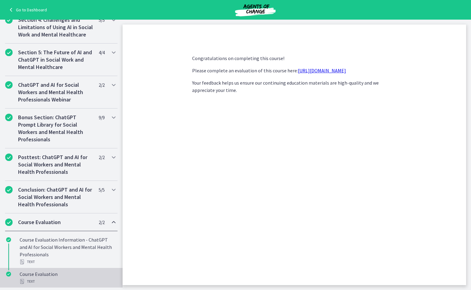
click at [67, 274] on div "Course Evaluation Text" at bounding box center [68, 277] width 96 height 15
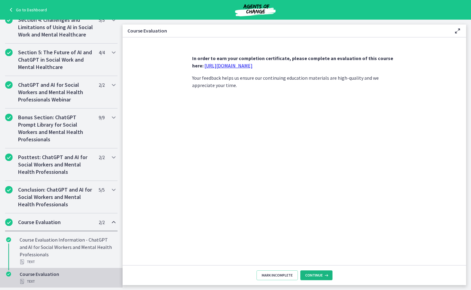
click at [327, 276] on icon at bounding box center [326, 275] width 6 height 5
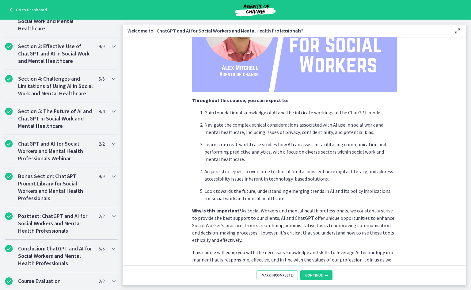
scroll to position [0, 0]
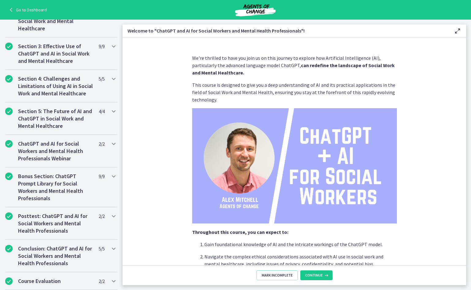
click at [38, 10] on link "Go to Dashboard" at bounding box center [27, 9] width 40 height 7
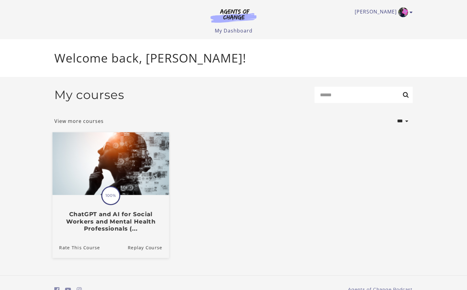
click at [127, 225] on h3 "ChatGPT and AI for Social Workers and Mental Health Professionals (..." at bounding box center [110, 221] width 103 height 21
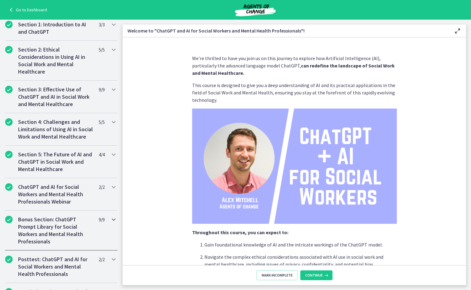
scroll to position [265, 0]
